Goal: Information Seeking & Learning: Learn about a topic

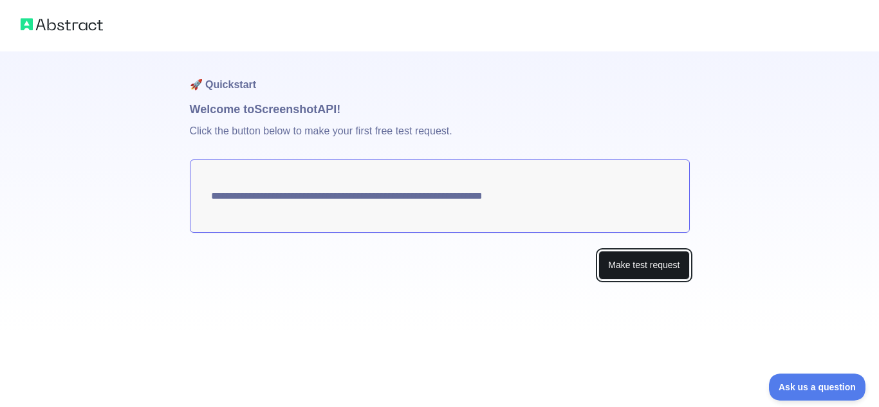
click at [642, 276] on button "Make test request" at bounding box center [644, 265] width 91 height 29
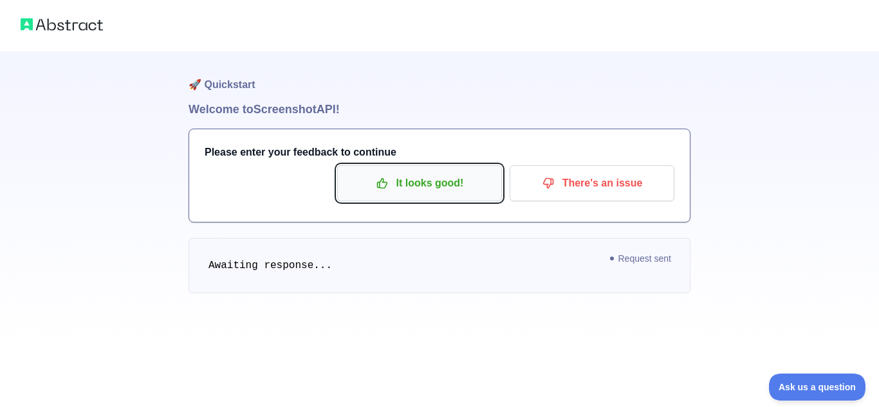
click at [428, 181] on p "It looks good!" at bounding box center [419, 184] width 145 height 22
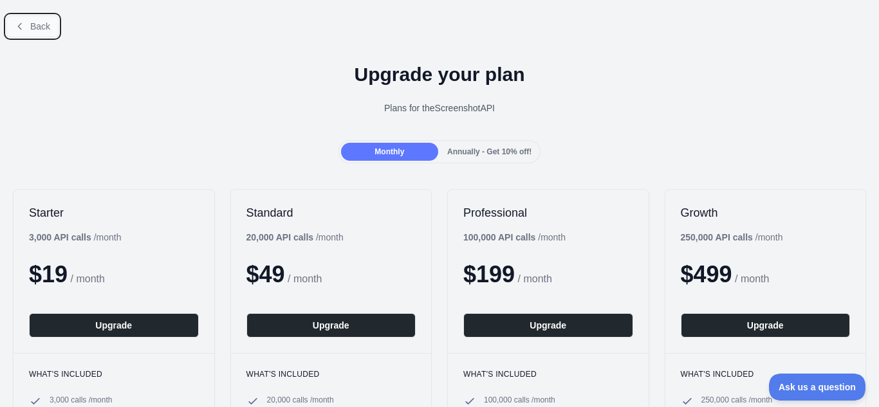
click at [27, 26] on button "Back" at bounding box center [32, 26] width 52 height 22
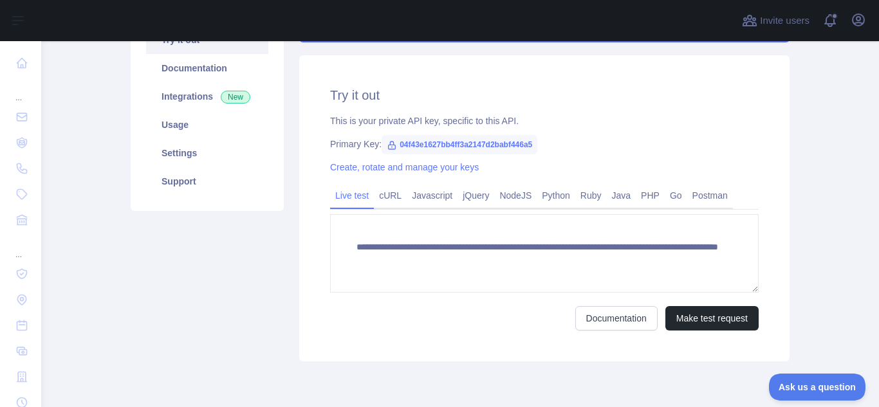
scroll to position [170, 0]
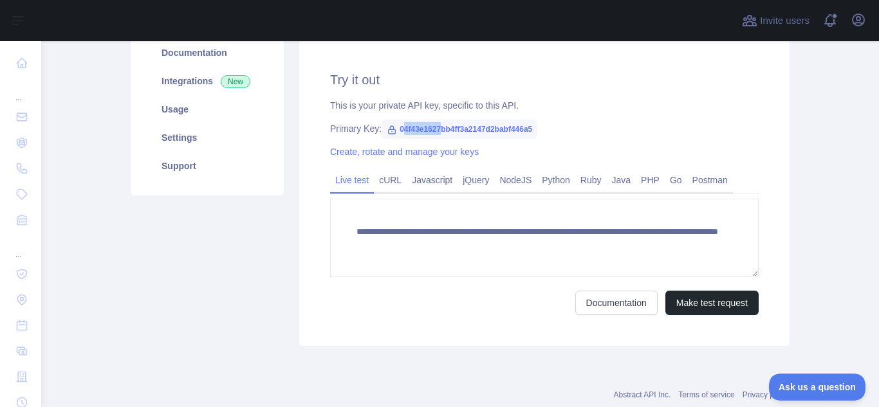
drag, startPoint x: 395, startPoint y: 129, endPoint x: 436, endPoint y: 130, distance: 41.8
click at [436, 130] on span "04f43e1627bb4ff3a2147d2babf446a5" at bounding box center [460, 129] width 156 height 19
drag, startPoint x: 393, startPoint y: 127, endPoint x: 546, endPoint y: 129, distance: 152.6
click at [546, 129] on div "Primary Key: 04f43e1627bb4ff3a2147d2babf446a5" at bounding box center [544, 128] width 429 height 13
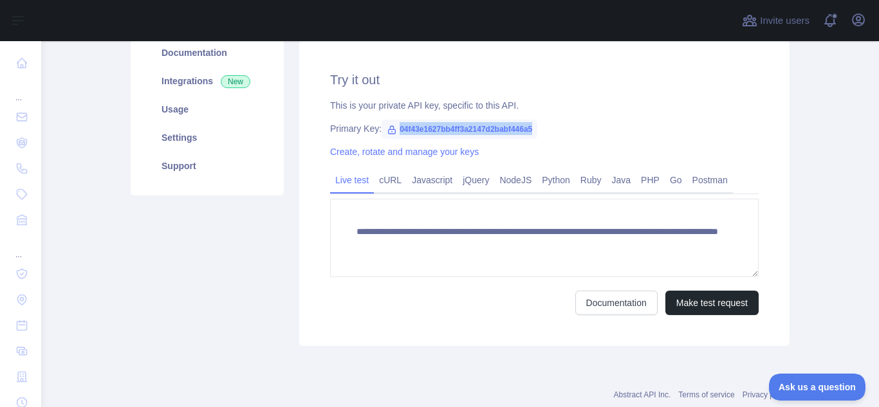
copy span "04f43e1627bb4ff3a2147d2babf446a5"
click at [718, 123] on div "Primary Key: 04f43e1627bb4ff3a2147d2babf446a5" at bounding box center [544, 128] width 429 height 13
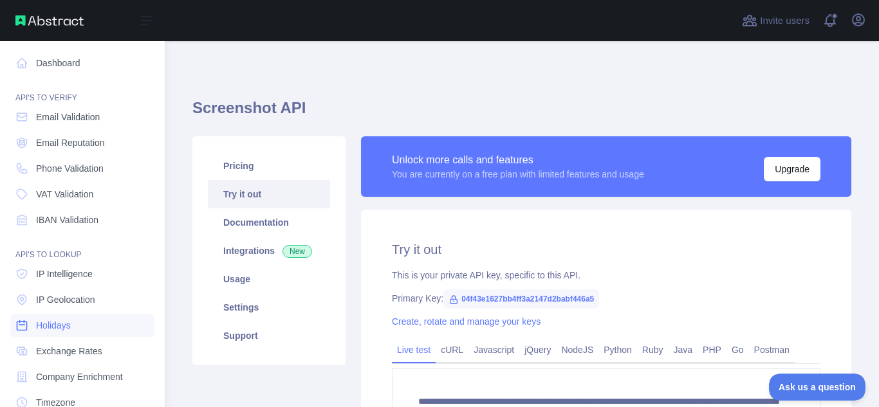
scroll to position [159, 0]
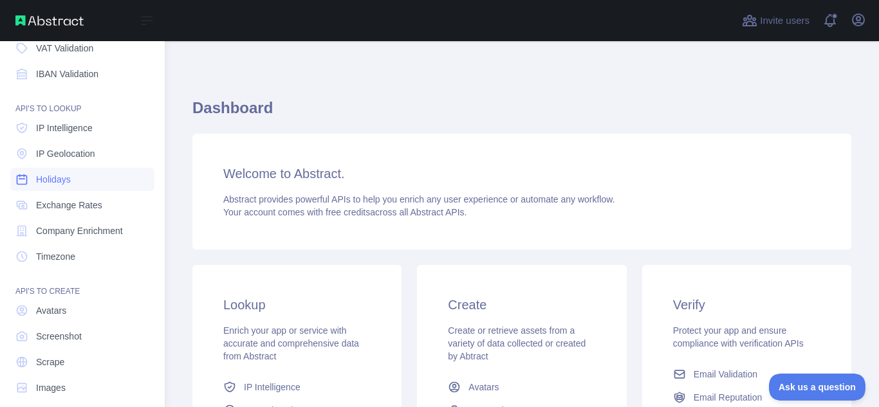
scroll to position [159, 0]
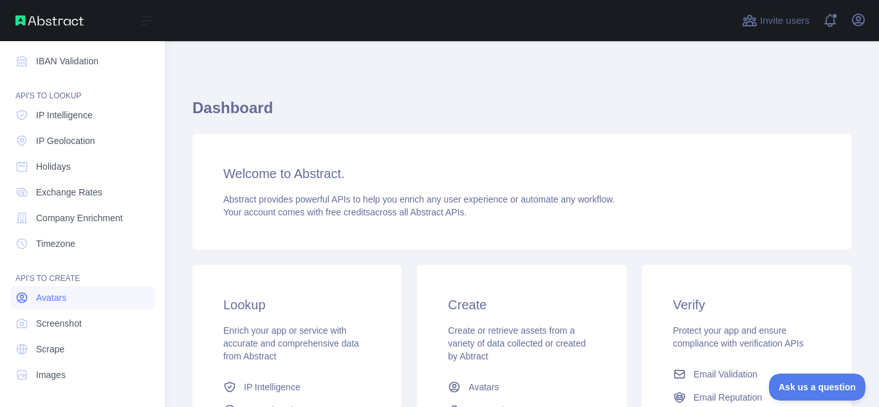
click at [30, 294] on link "Avatars" at bounding box center [82, 297] width 144 height 23
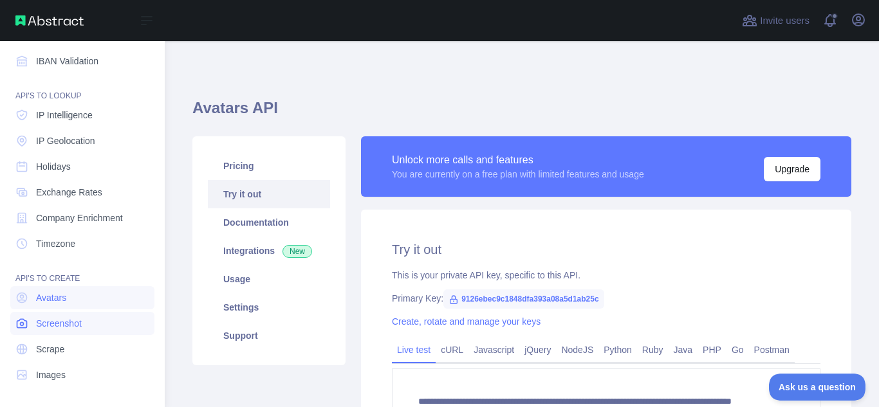
click at [52, 324] on span "Screenshot" at bounding box center [59, 323] width 46 height 13
click at [46, 300] on span "Avatars" at bounding box center [51, 298] width 30 height 13
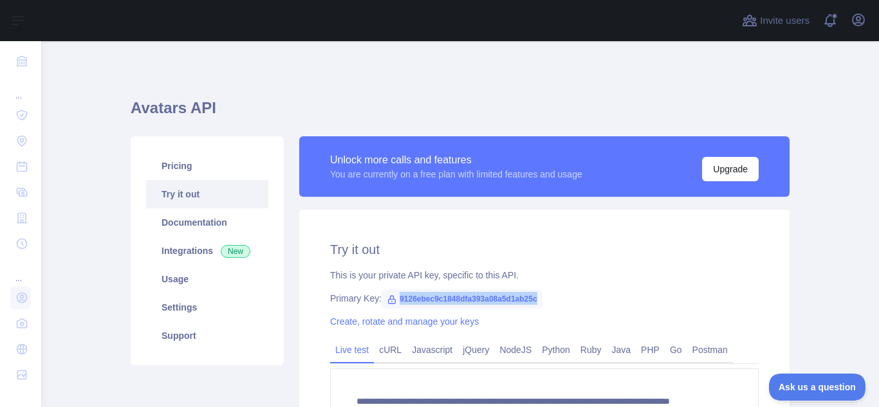
drag, startPoint x: 392, startPoint y: 298, endPoint x: 532, endPoint y: 299, distance: 139.7
click at [532, 299] on span "9126ebec9c1848dfa393a08a5d1ab25c" at bounding box center [462, 299] width 161 height 19
copy span "9126ebec9c1848dfa393a08a5d1ab25c"
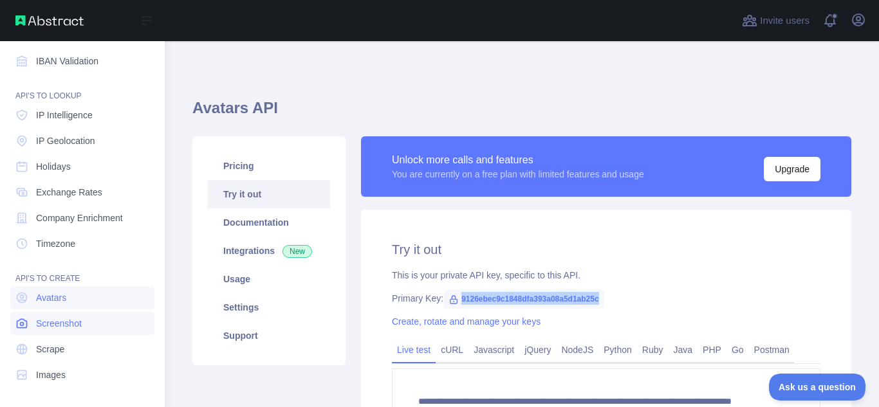
click at [44, 319] on span "Screenshot" at bounding box center [59, 323] width 46 height 13
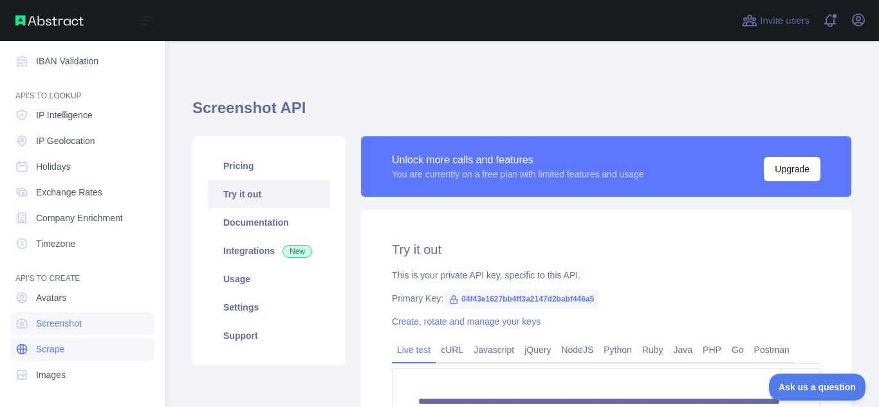
click at [42, 350] on span "Scrape" at bounding box center [50, 349] width 28 height 13
click at [41, 376] on span "Images" at bounding box center [51, 375] width 30 height 13
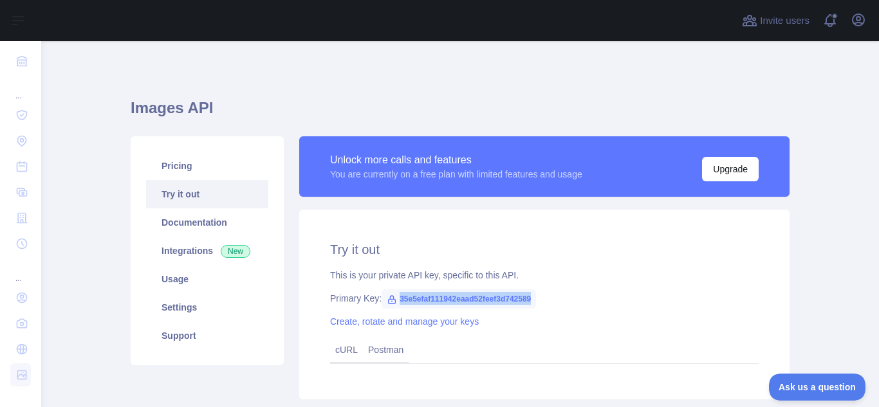
drag, startPoint x: 393, startPoint y: 297, endPoint x: 550, endPoint y: 290, distance: 156.6
click at [550, 290] on div "Try it out This is your private API key, specific to this API. Primary Key: 35e…" at bounding box center [544, 305] width 490 height 190
copy span "35e5efaf111942eaad52feef3d742589"
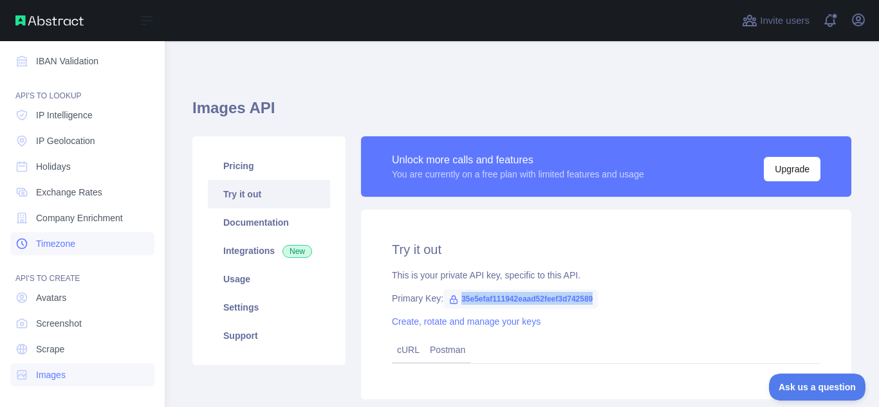
click at [53, 243] on span "Timezone" at bounding box center [55, 244] width 39 height 13
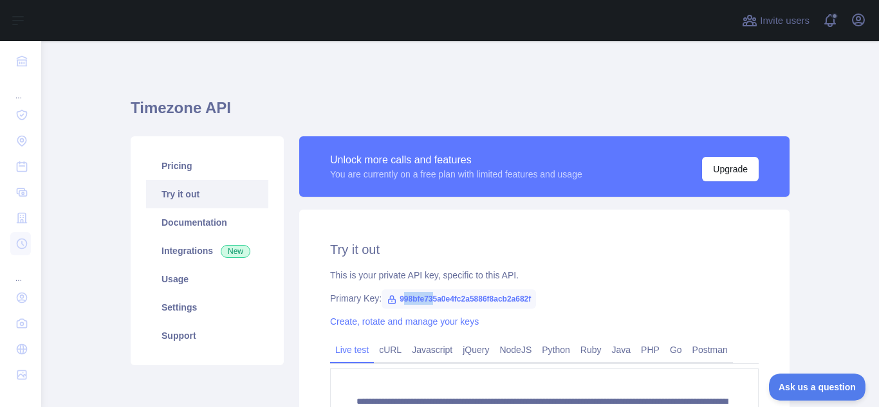
drag, startPoint x: 395, startPoint y: 295, endPoint x: 426, endPoint y: 296, distance: 31.6
click at [426, 296] on span "998bfe735a0e4fc2a5886f8acb2a682f" at bounding box center [459, 299] width 154 height 19
drag, startPoint x: 393, startPoint y: 301, endPoint x: 541, endPoint y: 296, distance: 148.1
click at [541, 296] on div "Primary Key: 998bfe735a0e4fc2a5886f8acb2a682f" at bounding box center [544, 298] width 429 height 13
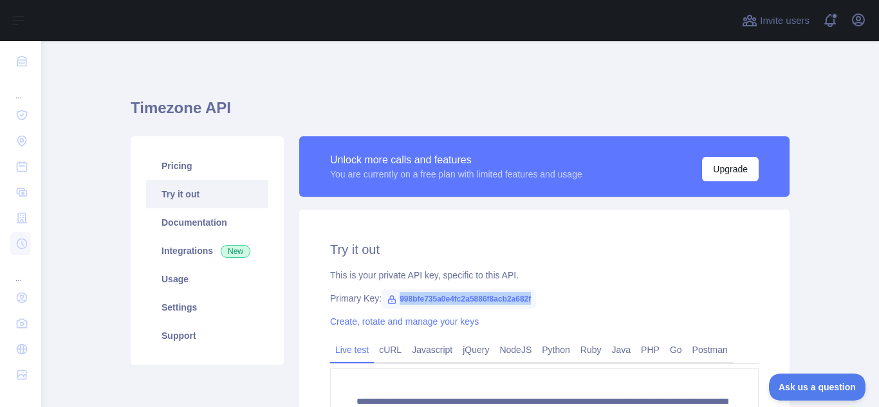
copy span "998bfe735a0e4fc2a5886f8acb2a682f"
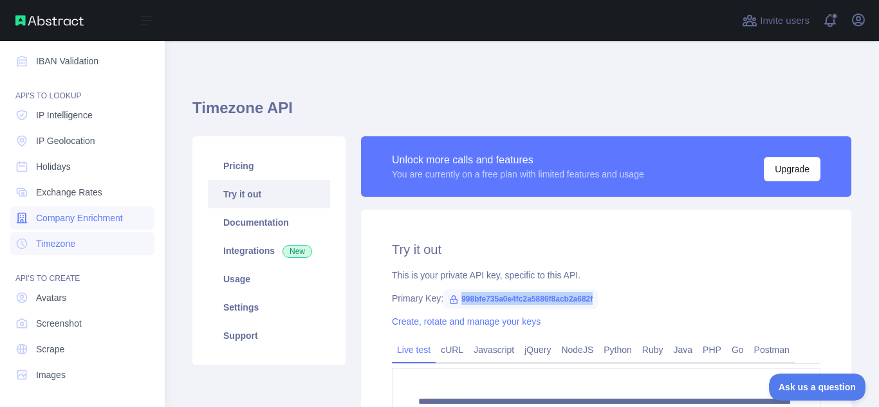
click at [46, 221] on span "Company Enrichment" at bounding box center [79, 218] width 87 height 13
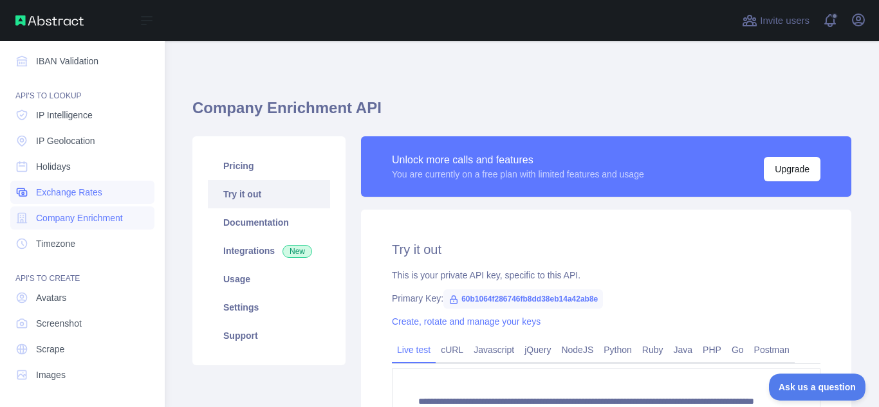
click at [62, 189] on span "Exchange Rates" at bounding box center [69, 192] width 66 height 13
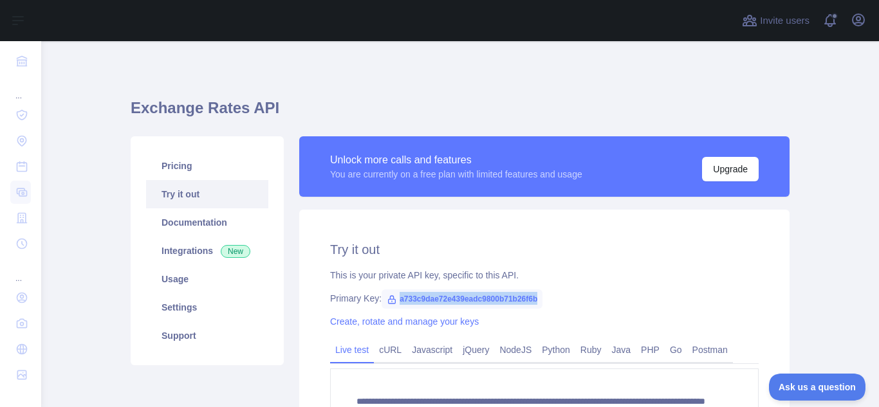
drag, startPoint x: 391, startPoint y: 299, endPoint x: 539, endPoint y: 301, distance: 148.1
click at [539, 301] on div "Primary Key: a733c9dae72e439eadc9800b71b26f6b" at bounding box center [544, 298] width 429 height 13
copy span "a733c9dae72e439eadc9800b71b26f6b"
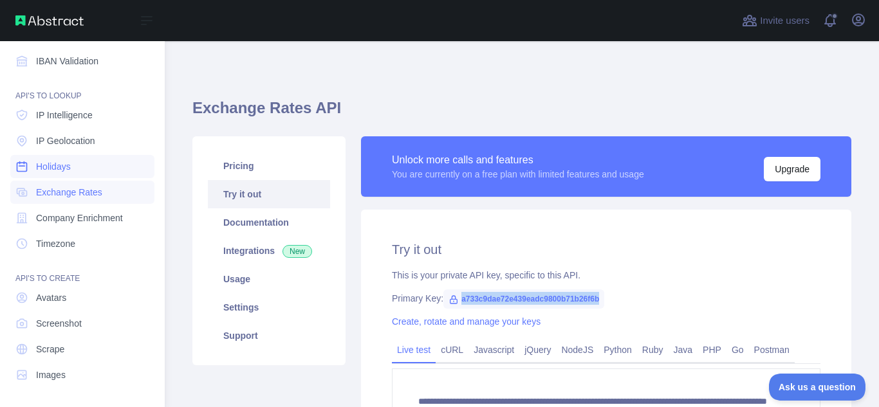
click at [68, 165] on span "Holidays" at bounding box center [53, 166] width 35 height 13
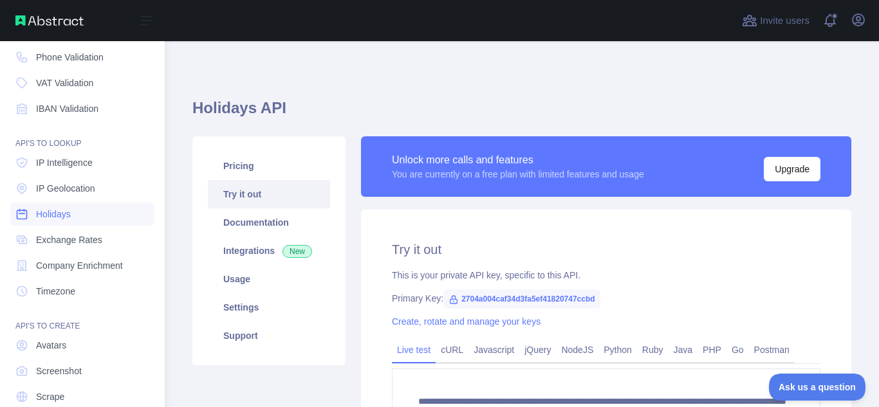
scroll to position [114, 0]
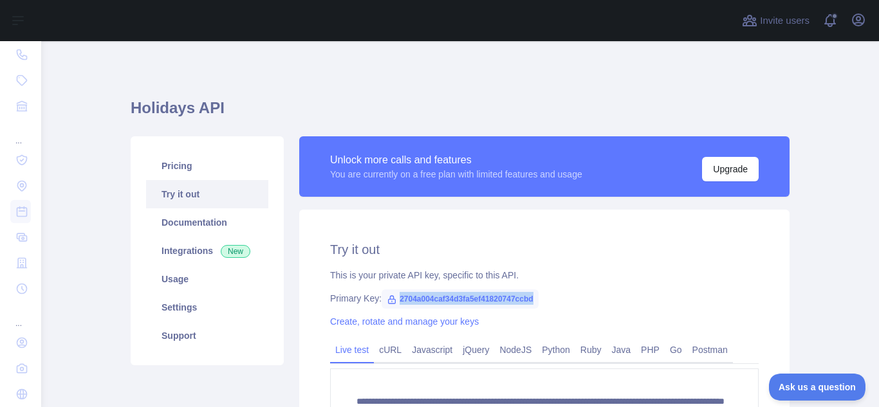
drag, startPoint x: 393, startPoint y: 294, endPoint x: 538, endPoint y: 286, distance: 145.0
click at [538, 286] on div "**********" at bounding box center [544, 363] width 490 height 306
copy span "2704a004caf34d3fa5ef41820747ccbd"
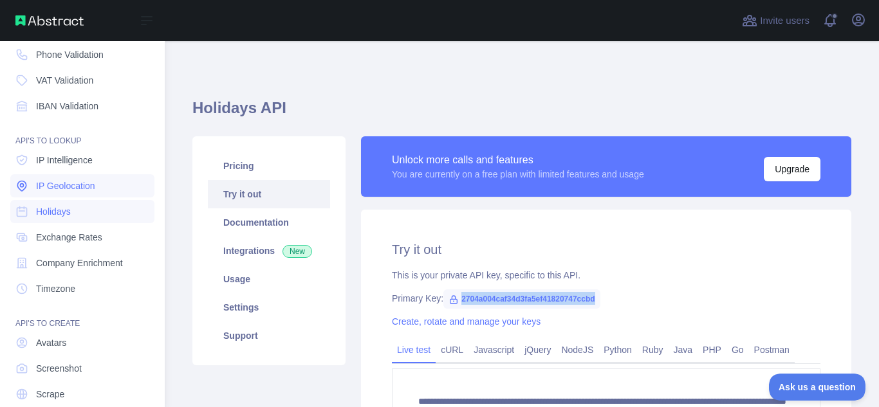
click at [39, 189] on span "IP Geolocation" at bounding box center [65, 186] width 59 height 13
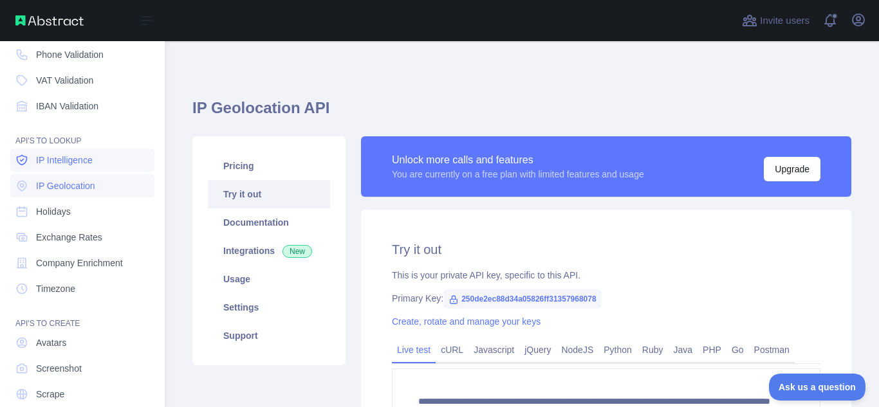
click at [60, 161] on span "IP Intelligence" at bounding box center [64, 160] width 57 height 13
click at [65, 190] on span "IP Geolocation" at bounding box center [65, 186] width 59 height 13
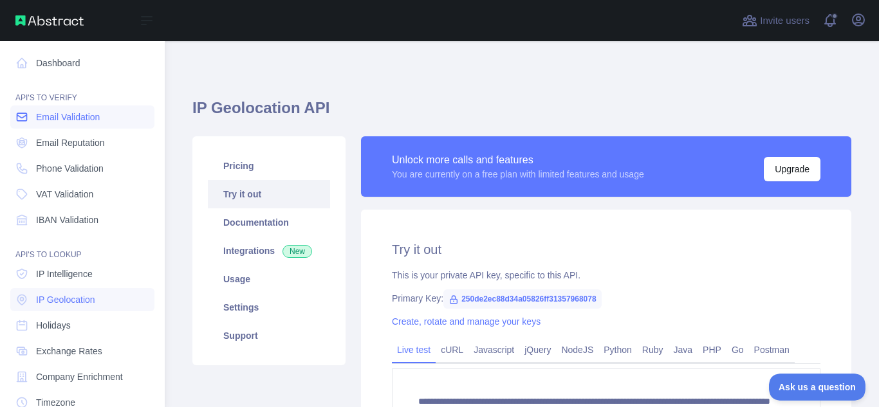
click at [100, 118] on span "Email Validation" at bounding box center [68, 117] width 64 height 13
